Goal: Find specific page/section: Locate a particular part of the current website

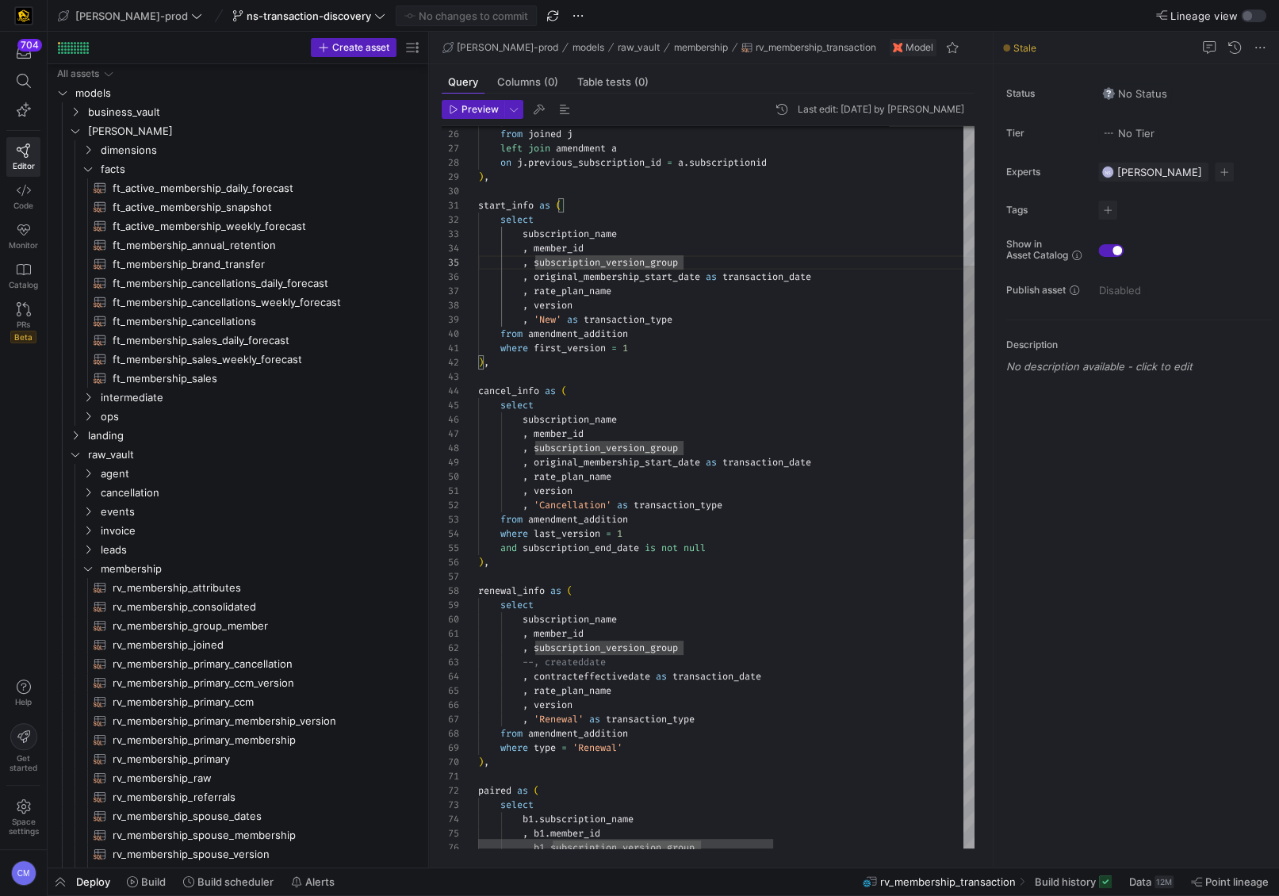
scroll to position [56, 205]
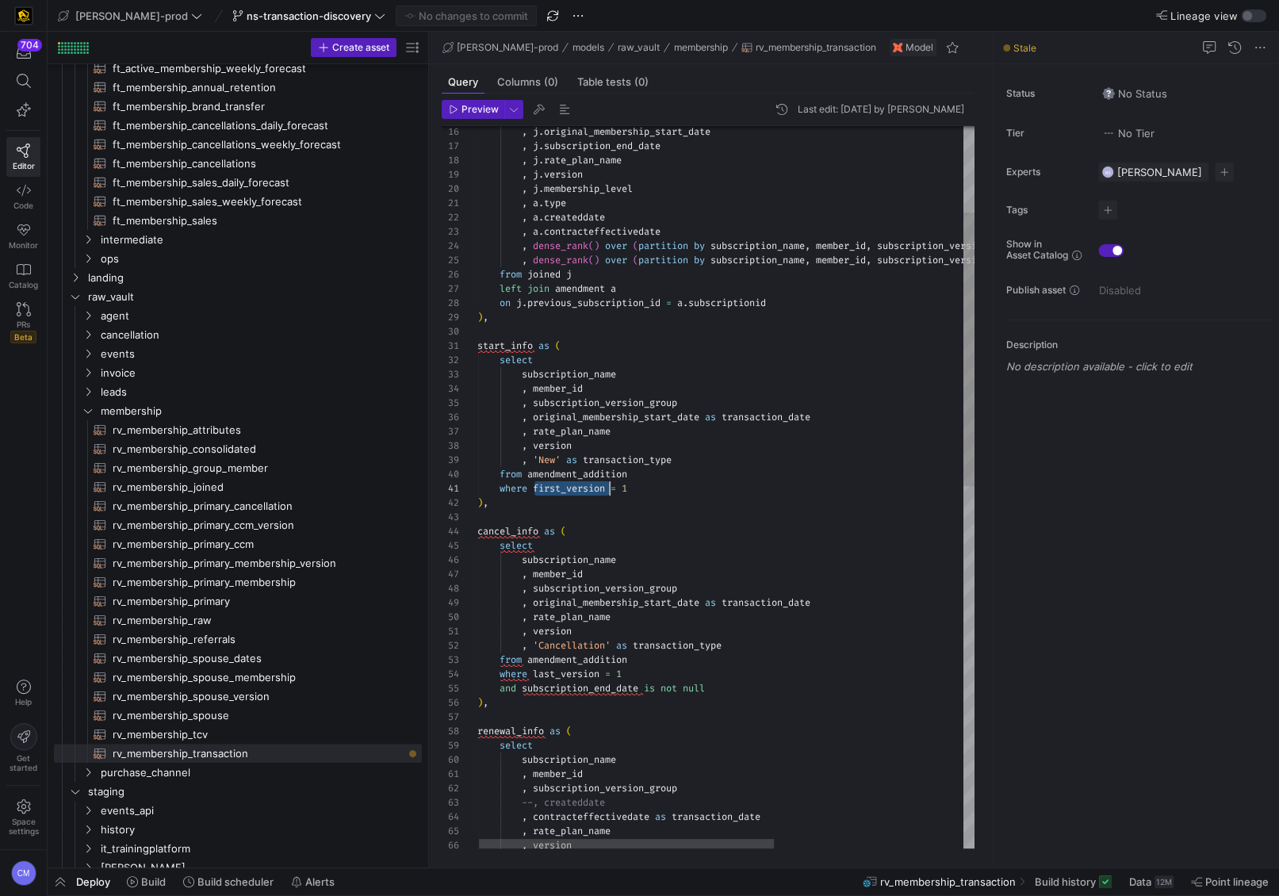
click at [591, 667] on div ", original_membership_start_date as transaction_date , rate_plan_name , subscri…" at bounding box center [884, 851] width 815 height 1906
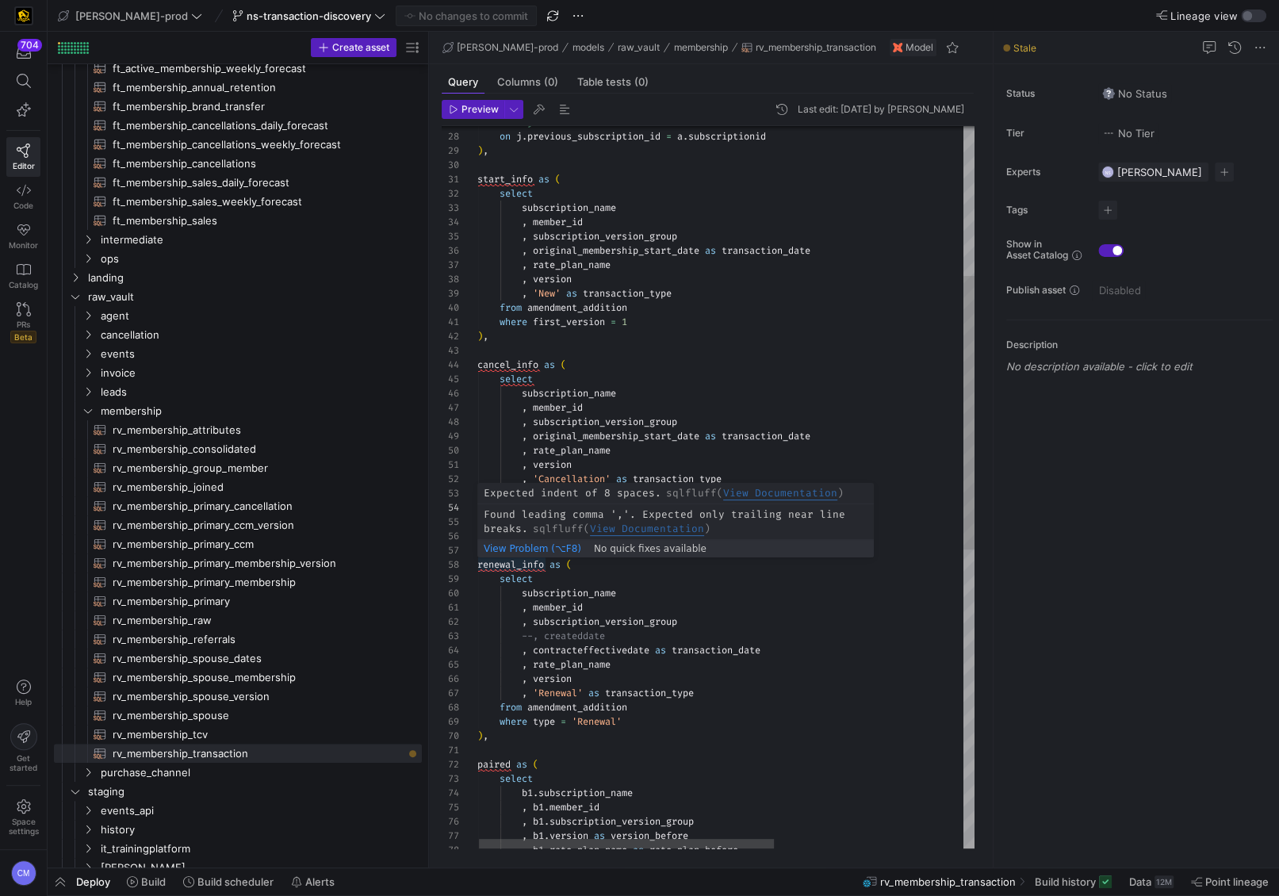
click at [526, 569] on div ", original_membership_start_date as transaction_date , rate_plan_name , subscri…" at bounding box center [884, 684] width 815 height 1906
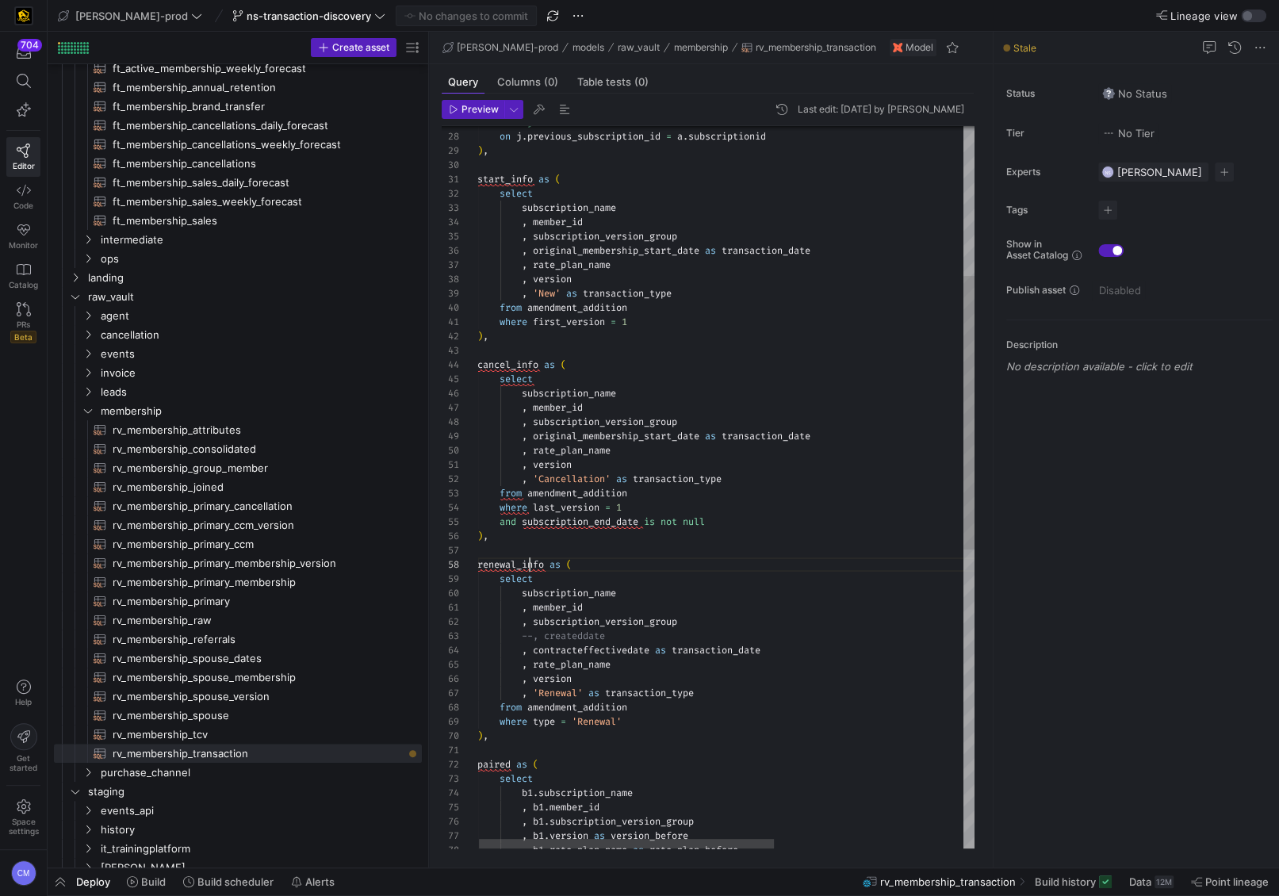
scroll to position [100, 68]
click at [526, 569] on div ", original_membership_start_date as transaction_date , rate_plan_name , subscri…" at bounding box center [884, 684] width 815 height 1906
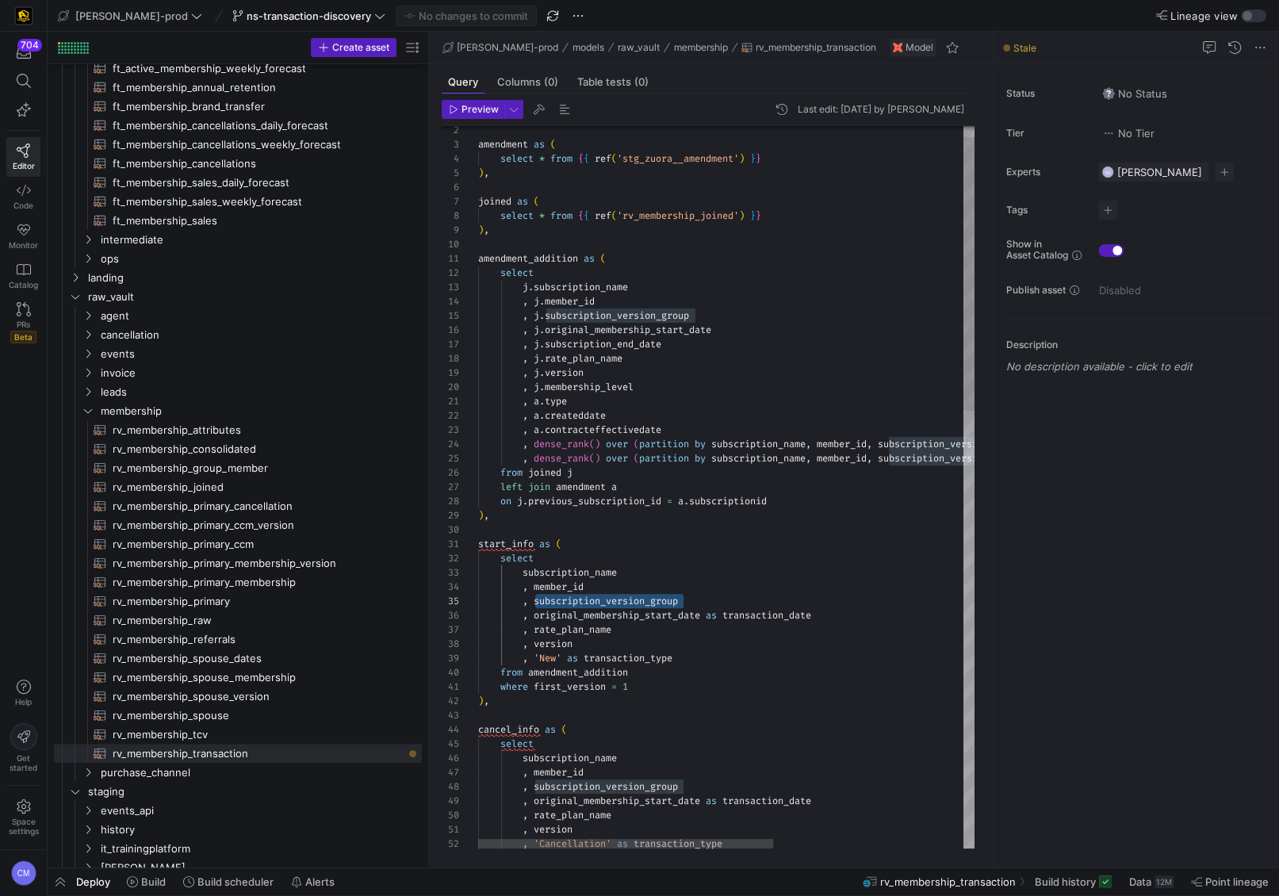
type textarea ", a.type , a.createddate , a.contracteffectivedate , dense_rank() over (partiti…"
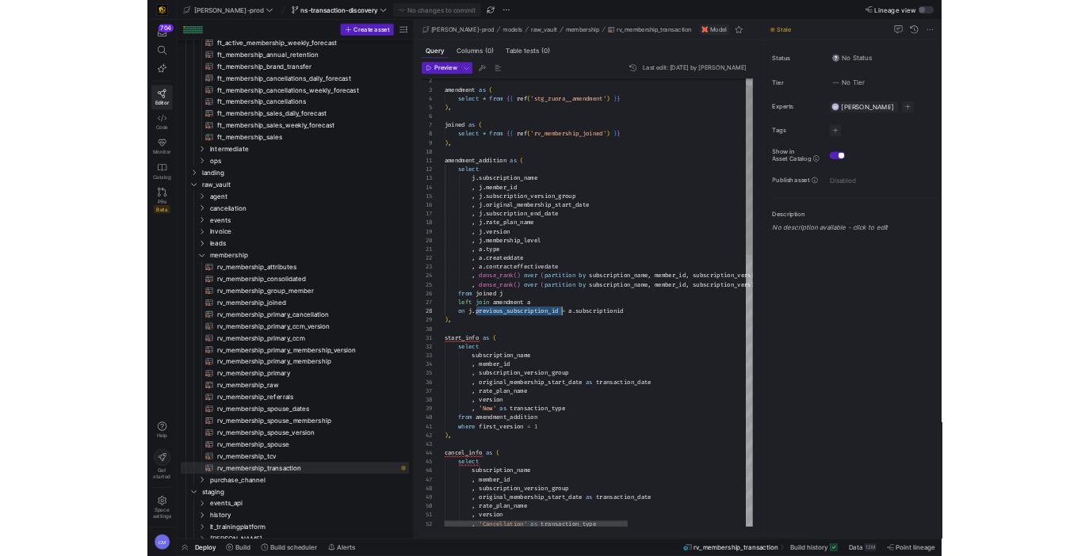
scroll to position [100, 189]
